Goal: Task Accomplishment & Management: Manage account settings

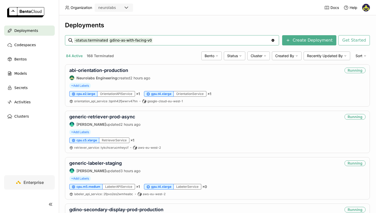
type input "-status:terminated gdino-as-with-facing-v0"
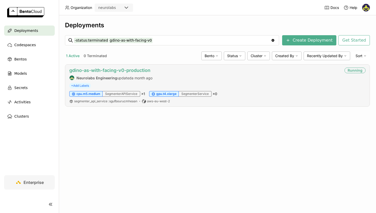
click at [98, 71] on link "gdino-as-with-facing-v0-production" at bounding box center [109, 70] width 81 height 5
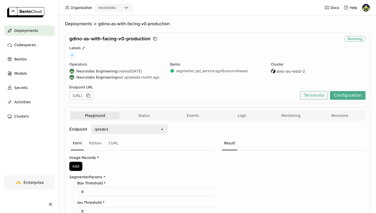
click at [312, 96] on button "Terminate" at bounding box center [314, 95] width 28 height 9
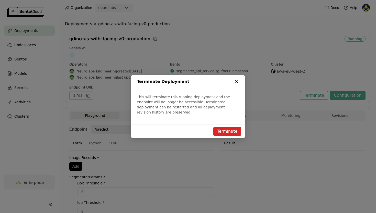
click at [236, 83] on icon "dialog" at bounding box center [236, 82] width 3 height 3
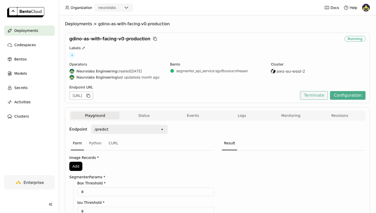
click at [321, 93] on button "Terminate" at bounding box center [314, 95] width 28 height 9
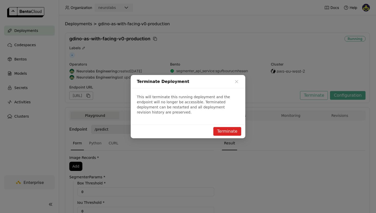
click at [221, 130] on button "Terminate" at bounding box center [227, 131] width 28 height 9
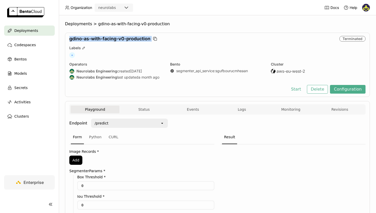
drag, startPoint x: 68, startPoint y: 40, endPoint x: 167, endPoint y: 39, distance: 99.2
click at [167, 39] on div "gdino-as-with-facing-v0-production Terminated Labels + Operators Neurolabs Engi…" at bounding box center [217, 65] width 305 height 64
copy div "gdino-as-with-facing-v0-production"
